Goal: Register for event/course: Sign up to attend an event or enroll in a course

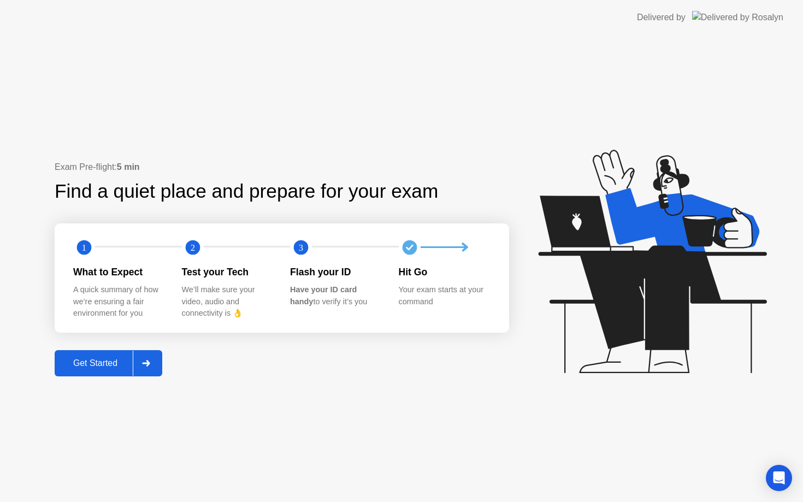
click at [106, 366] on div "Get Started" at bounding box center [95, 363] width 75 height 10
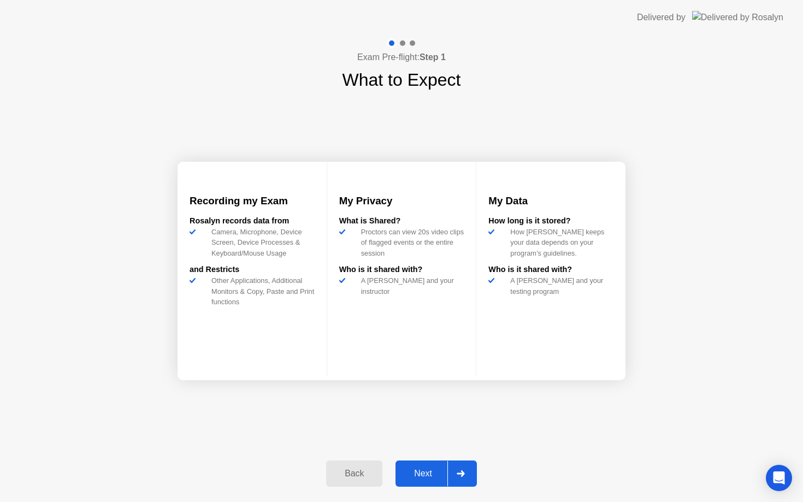
click at [428, 472] on div "Next" at bounding box center [423, 474] width 49 height 10
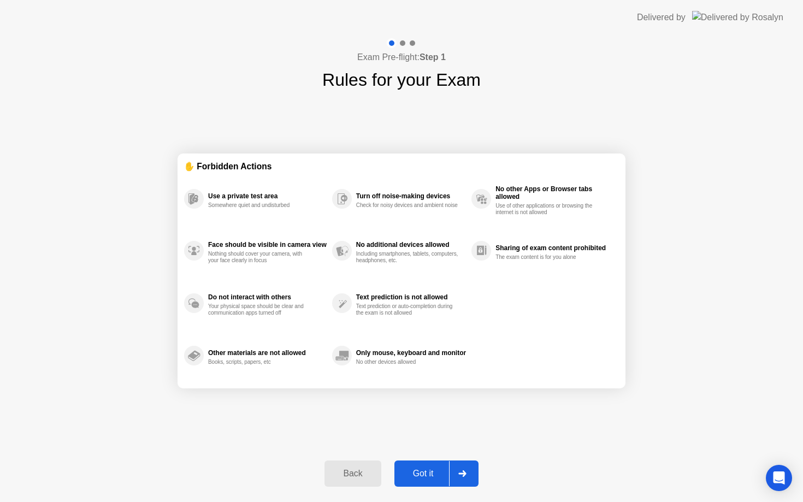
click at [426, 473] on div "Got it" at bounding box center [423, 474] width 51 height 10
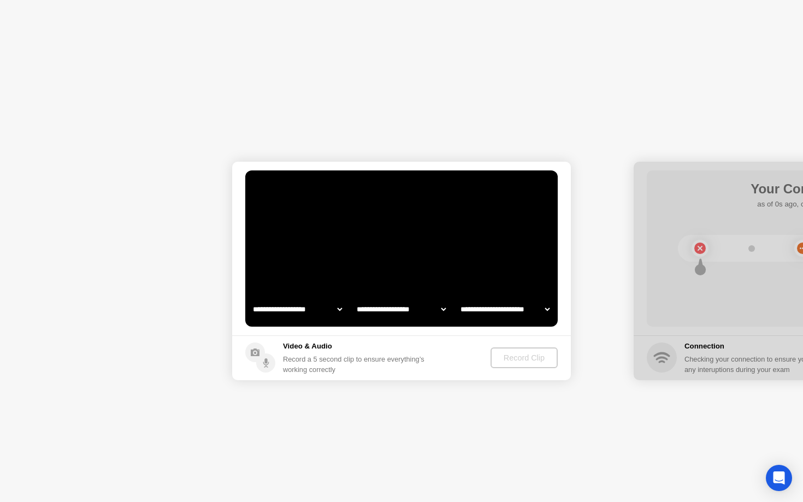
select select "**********"
select select "*******"
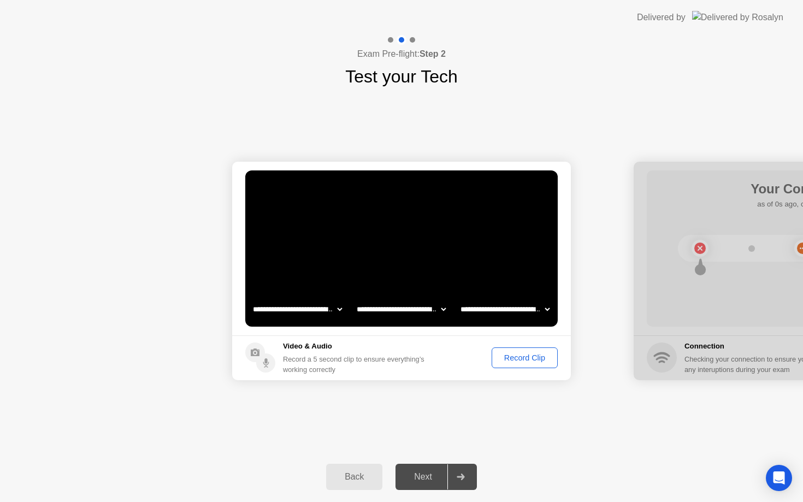
click at [516, 362] on div "Record Clip" at bounding box center [525, 358] width 58 height 9
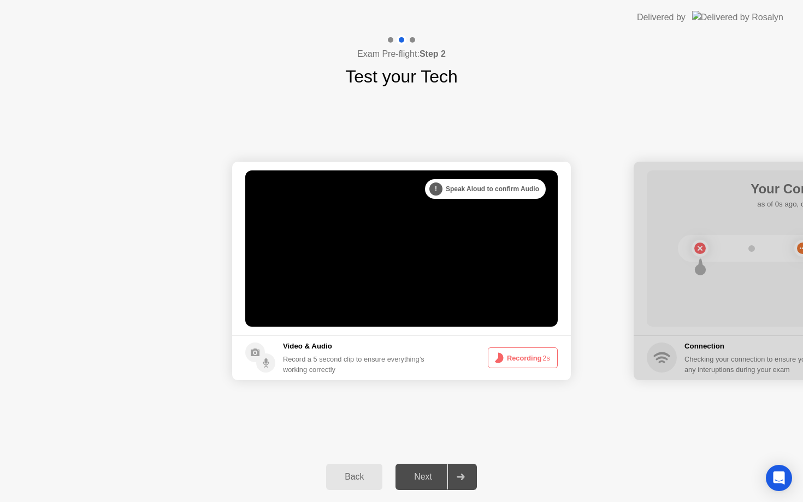
click at [461, 478] on icon at bounding box center [461, 477] width 8 height 7
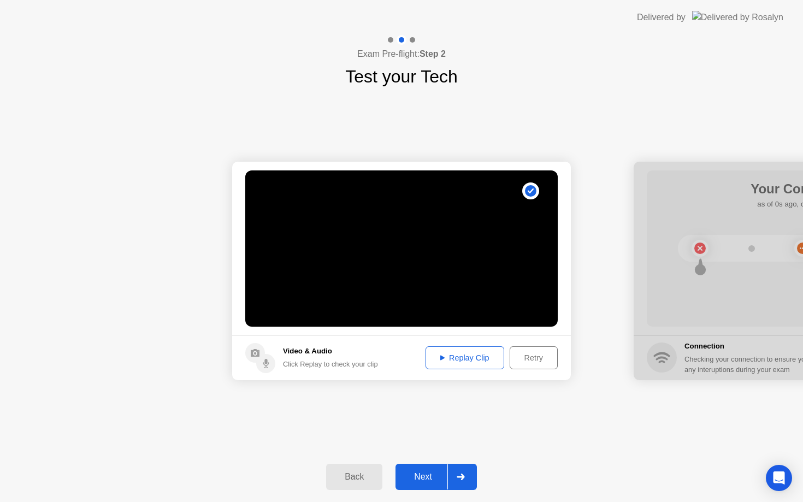
click at [488, 362] on div "Replay Clip" at bounding box center [465, 358] width 71 height 9
click at [460, 480] on div at bounding box center [461, 477] width 26 height 25
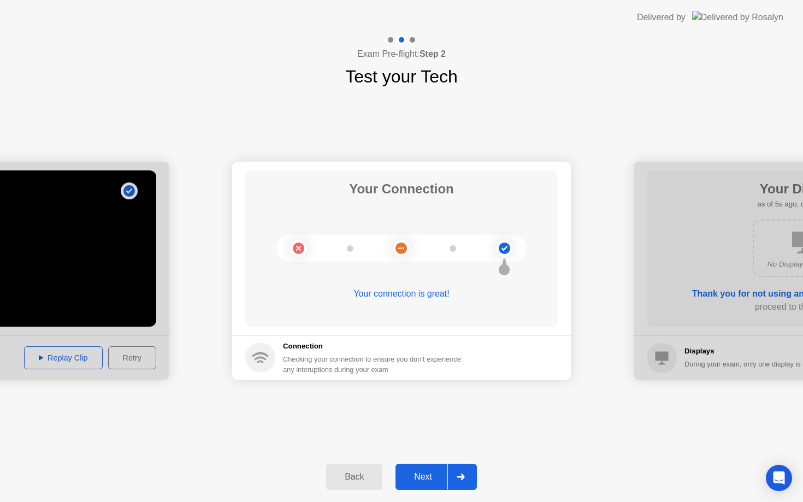
click at [430, 472] on div "Next" at bounding box center [423, 477] width 49 height 10
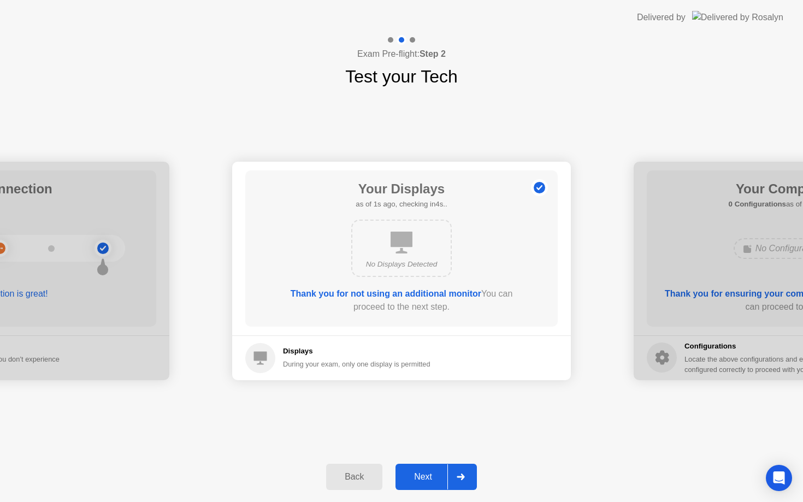
click at [460, 472] on div at bounding box center [461, 477] width 26 height 25
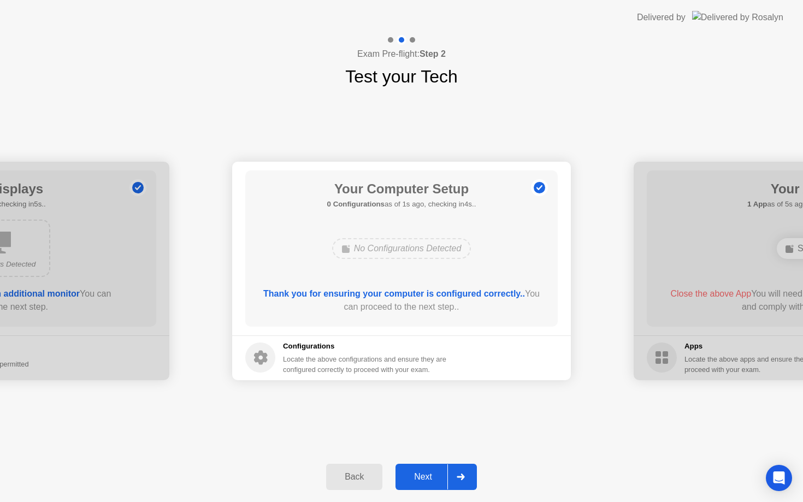
click at [460, 472] on div at bounding box center [461, 477] width 26 height 25
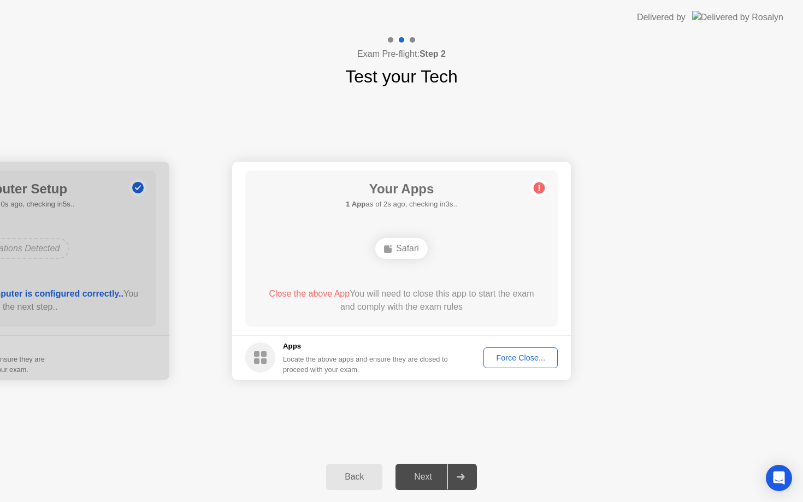
click at [460, 472] on div at bounding box center [461, 477] width 26 height 25
click at [521, 362] on div "Force Close..." at bounding box center [520, 358] width 67 height 9
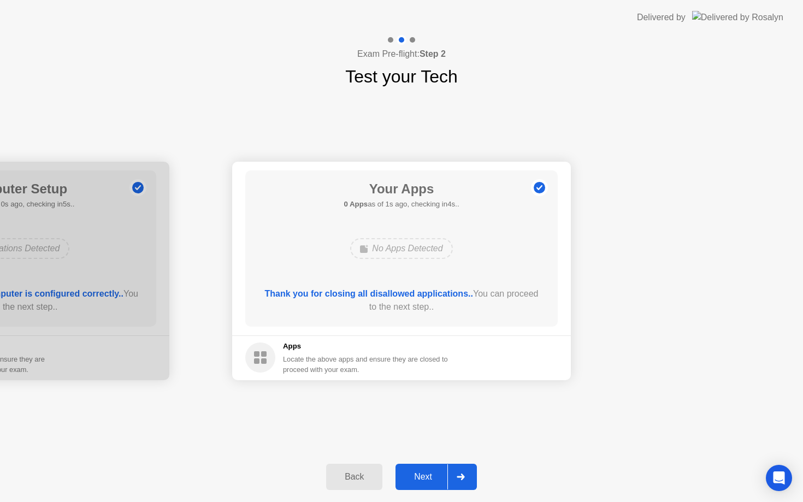
click at [462, 475] on icon at bounding box center [461, 477] width 8 height 7
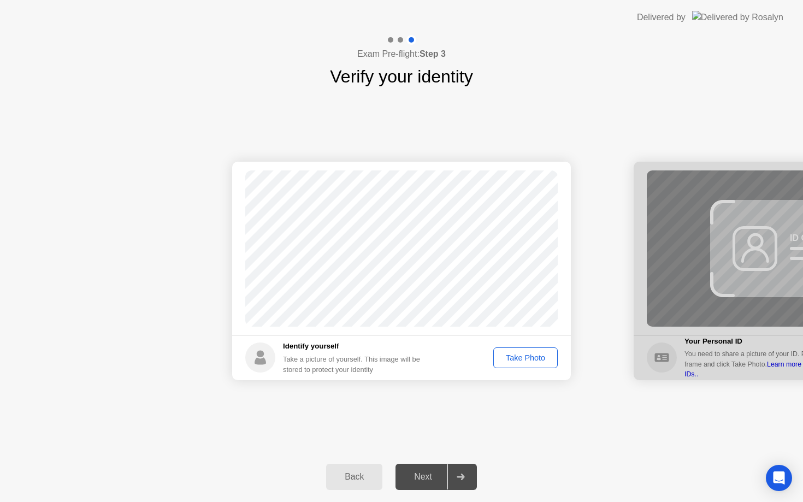
click at [542, 358] on div "Take Photo" at bounding box center [525, 358] width 57 height 9
click at [463, 475] on icon at bounding box center [461, 477] width 8 height 7
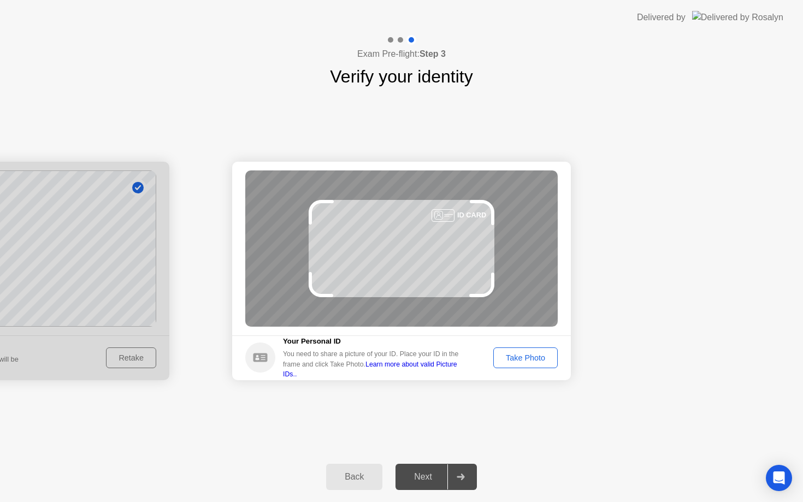
click at [525, 358] on div "Take Photo" at bounding box center [525, 358] width 57 height 9
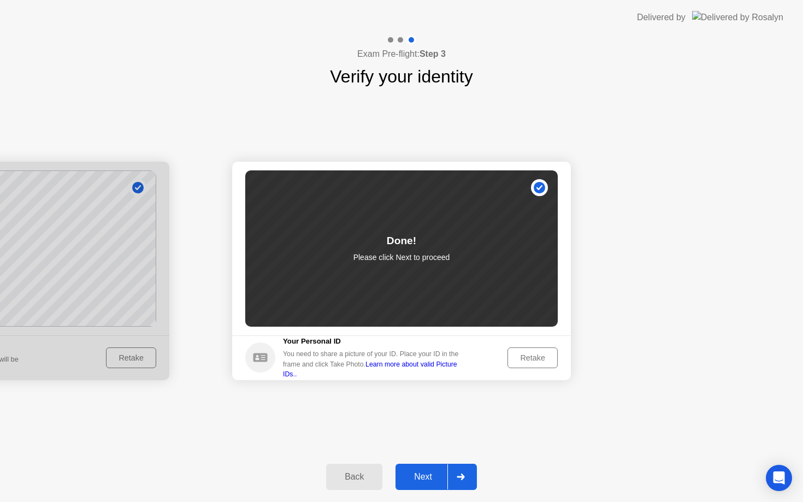
click at [465, 477] on icon at bounding box center [461, 477] width 8 height 7
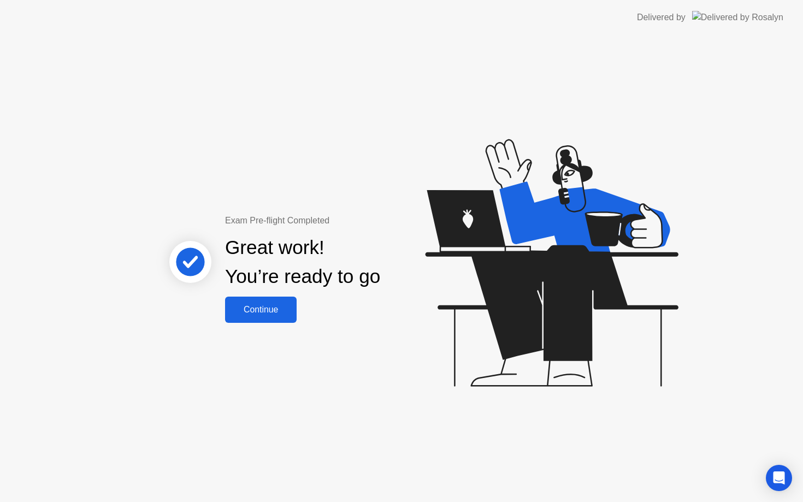
click at [274, 319] on button "Continue" at bounding box center [261, 310] width 72 height 26
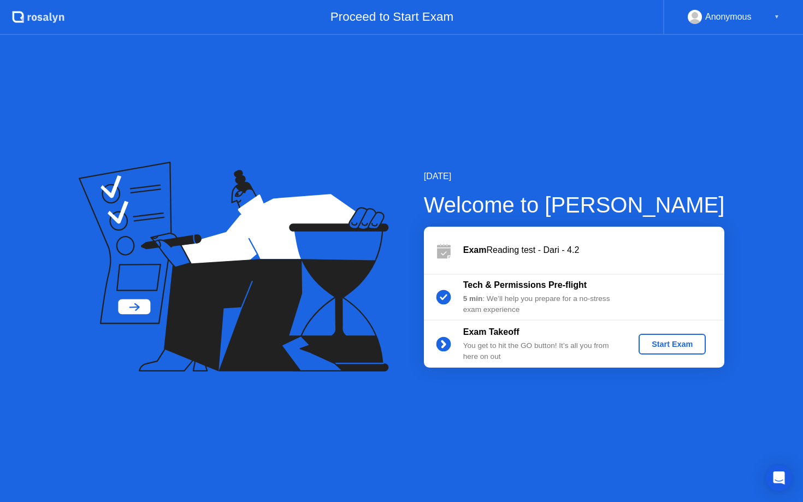
click at [683, 350] on button "Start Exam" at bounding box center [672, 344] width 67 height 21
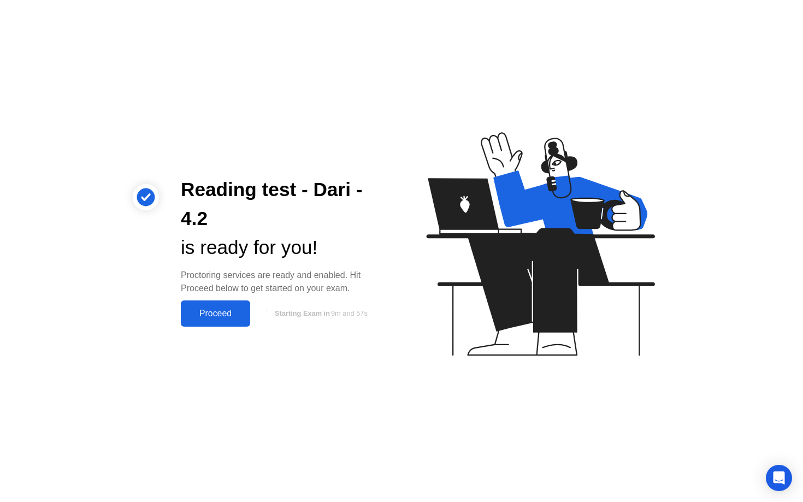
click at [227, 310] on div "Proceed" at bounding box center [215, 314] width 63 height 10
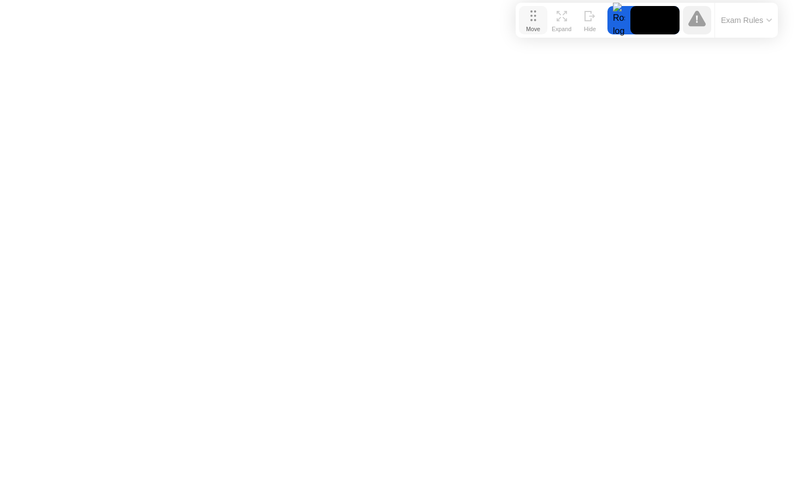
drag, startPoint x: 287, startPoint y: 479, endPoint x: 532, endPoint y: 15, distance: 525.3
click at [532, 15] on icon at bounding box center [534, 15] width 6 height 11
click div "End Proctoring Session"
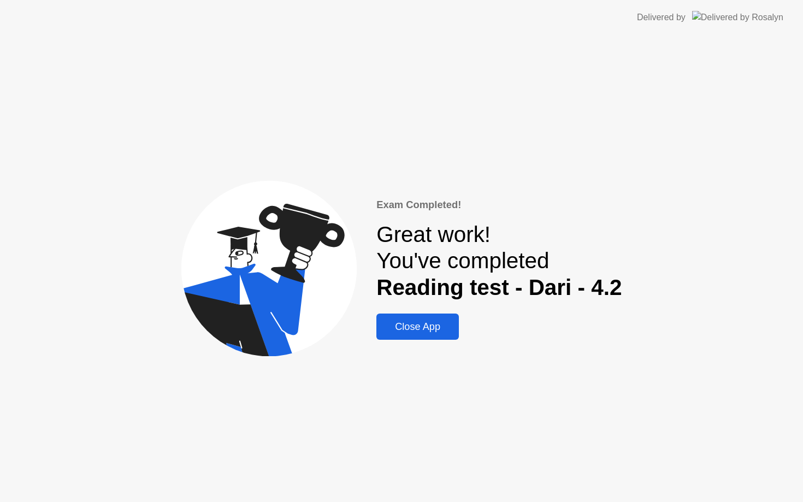
click at [411, 333] on div "Close App" at bounding box center [418, 326] width 76 height 11
